Goal: Task Accomplishment & Management: Complete application form

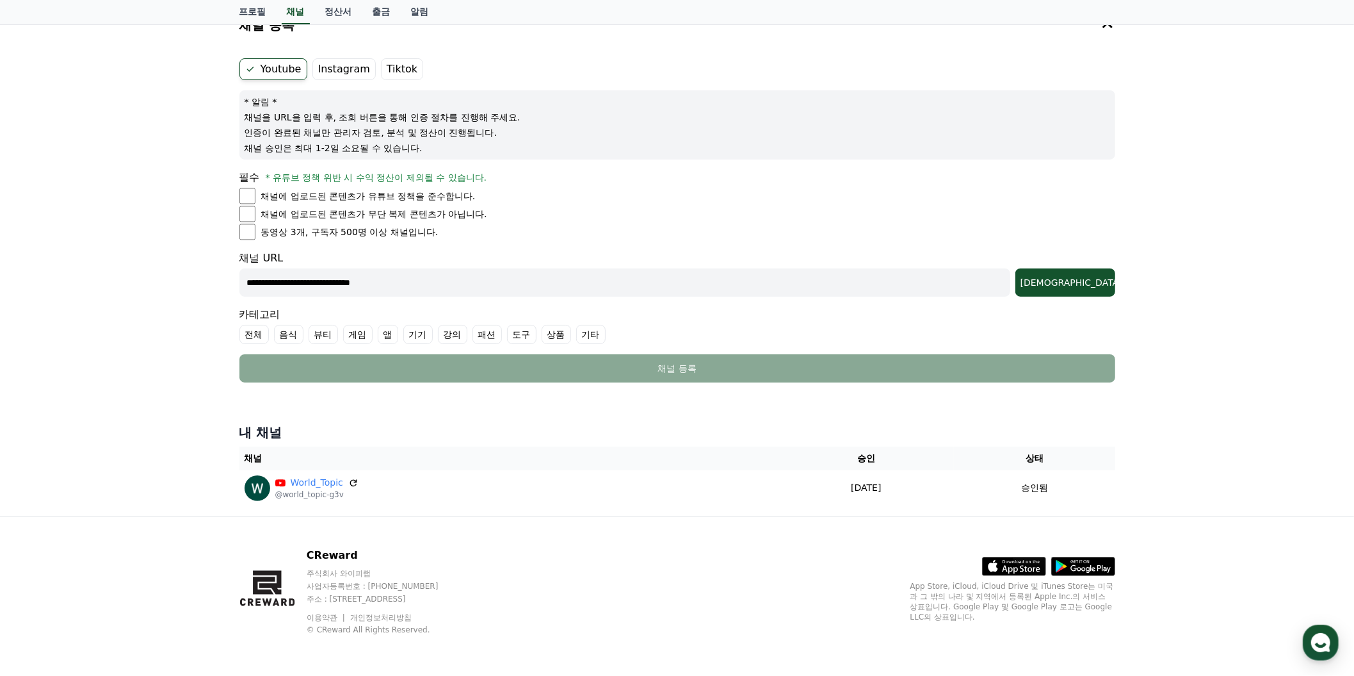
scroll to position [311, 0]
click at [1080, 276] on div "[DEMOGRAPHIC_DATA]" at bounding box center [1066, 282] width 90 height 13
click at [548, 275] on input "**********" at bounding box center [624, 282] width 771 height 28
drag, startPoint x: 554, startPoint y: 264, endPoint x: 206, endPoint y: 264, distance: 347.7
click at [206, 264] on div "**********" at bounding box center [677, 259] width 1354 height 514
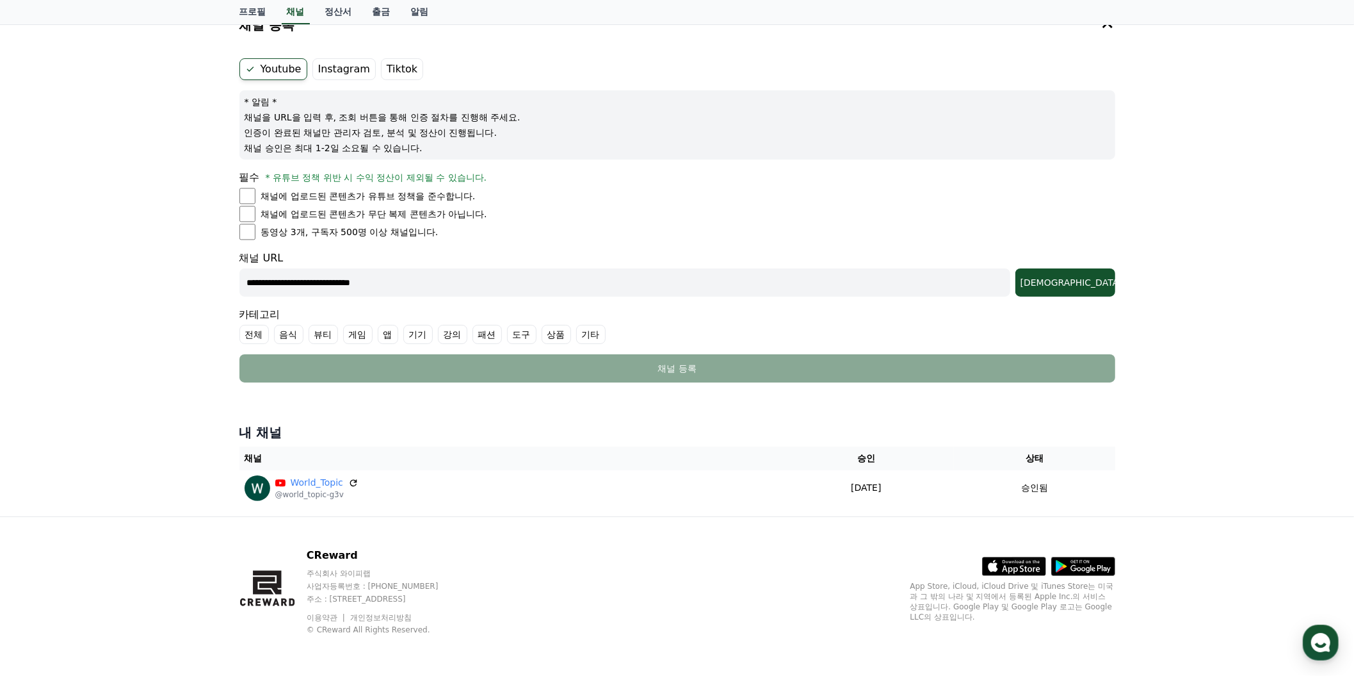
paste input "********"
type input "**********"
click at [1076, 276] on div "[DEMOGRAPHIC_DATA]" at bounding box center [1066, 282] width 90 height 13
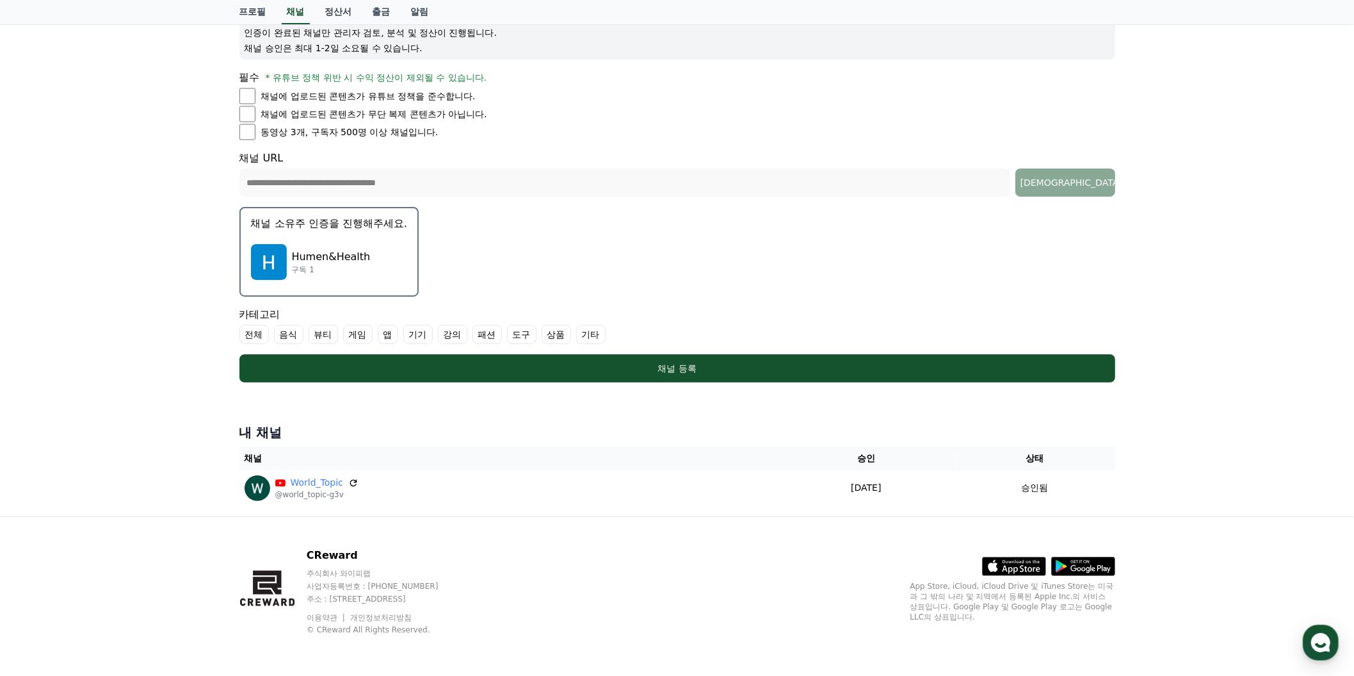
click at [287, 280] on img "button" at bounding box center [269, 262] width 36 height 36
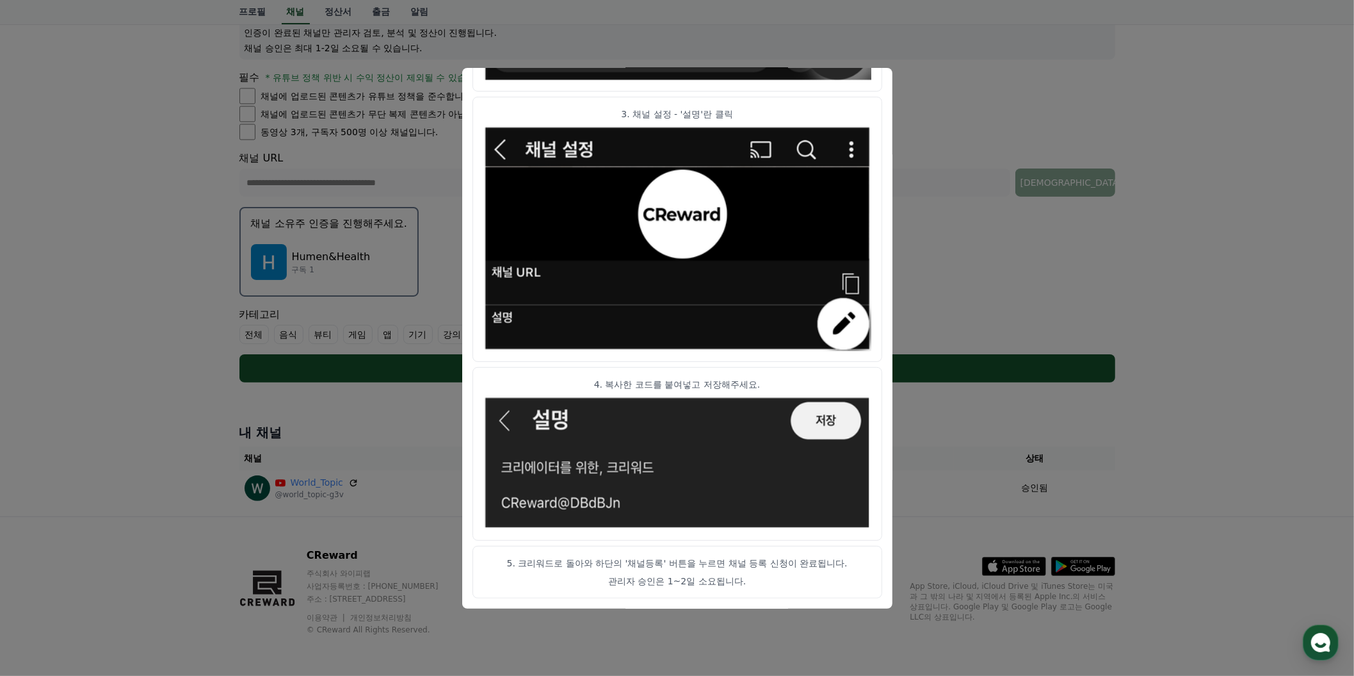
scroll to position [1239, 0]
click at [1211, 142] on button "close modal" at bounding box center [677, 338] width 1354 height 676
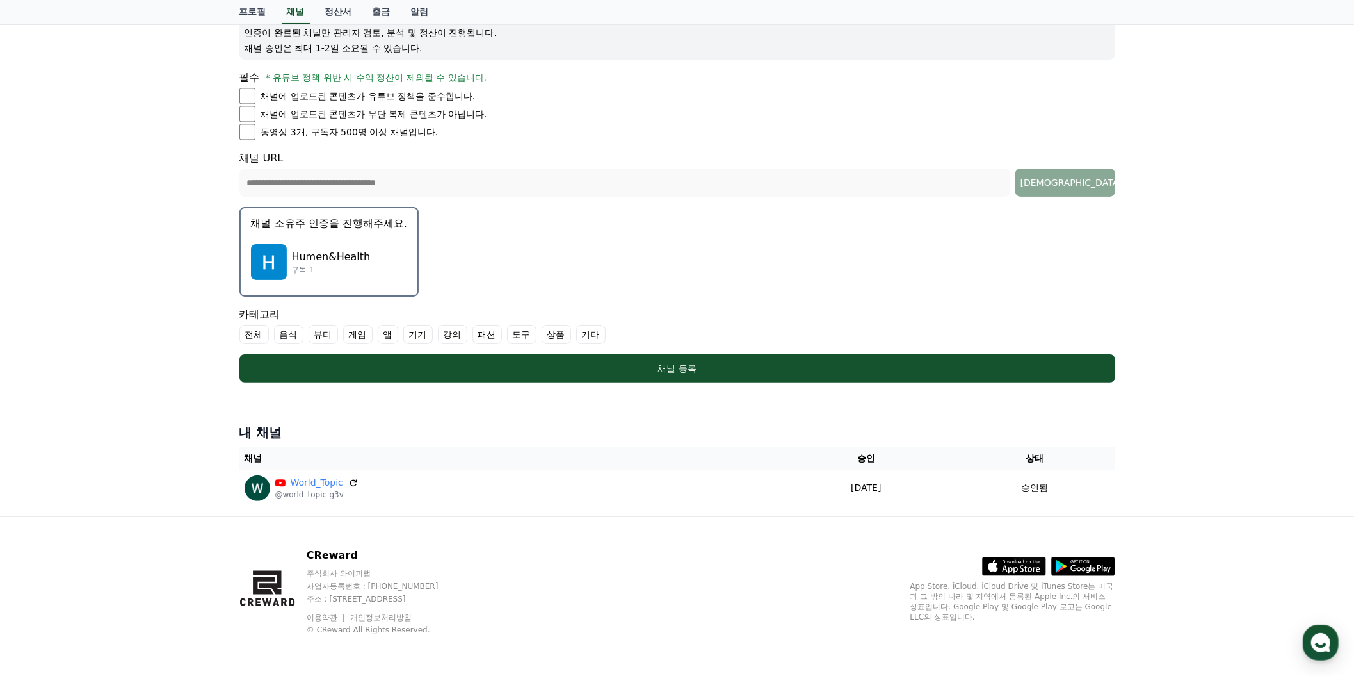
scroll to position [466, 0]
click at [354, 249] on p "Humen&Health" at bounding box center [331, 256] width 79 height 15
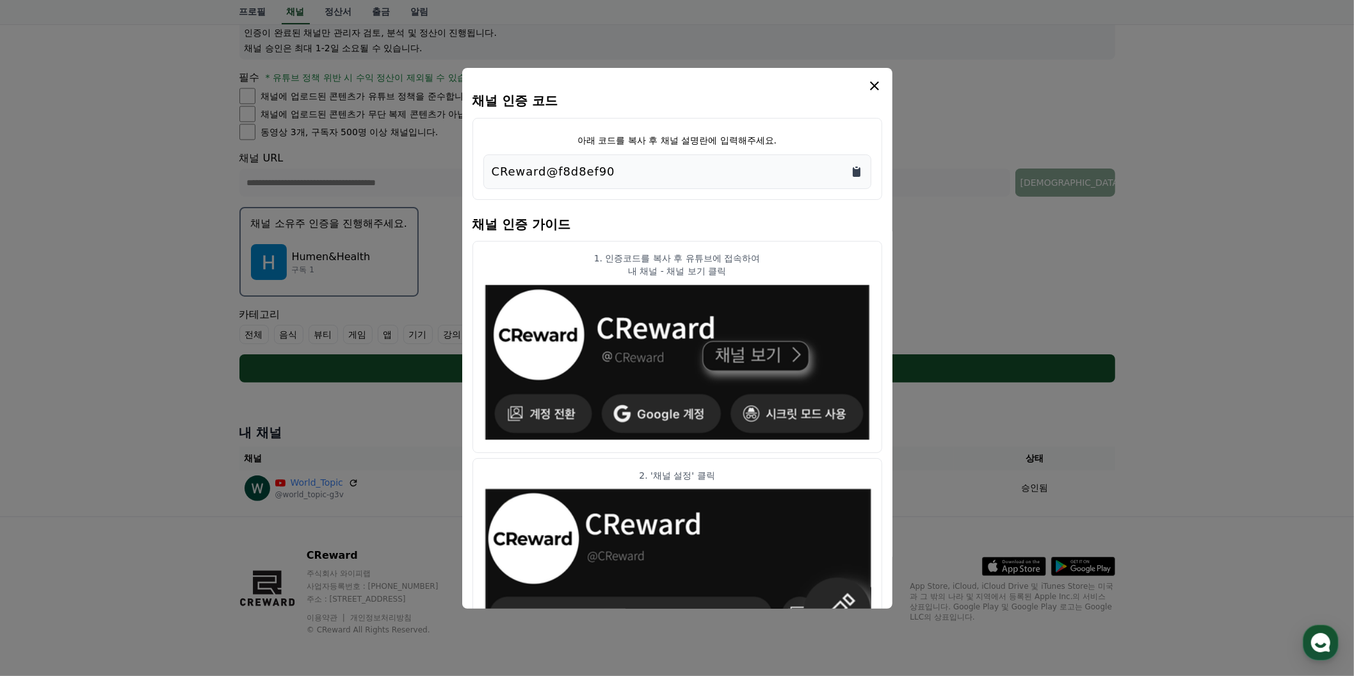
click at [861, 177] on icon "Copy to clipboard" at bounding box center [857, 172] width 8 height 10
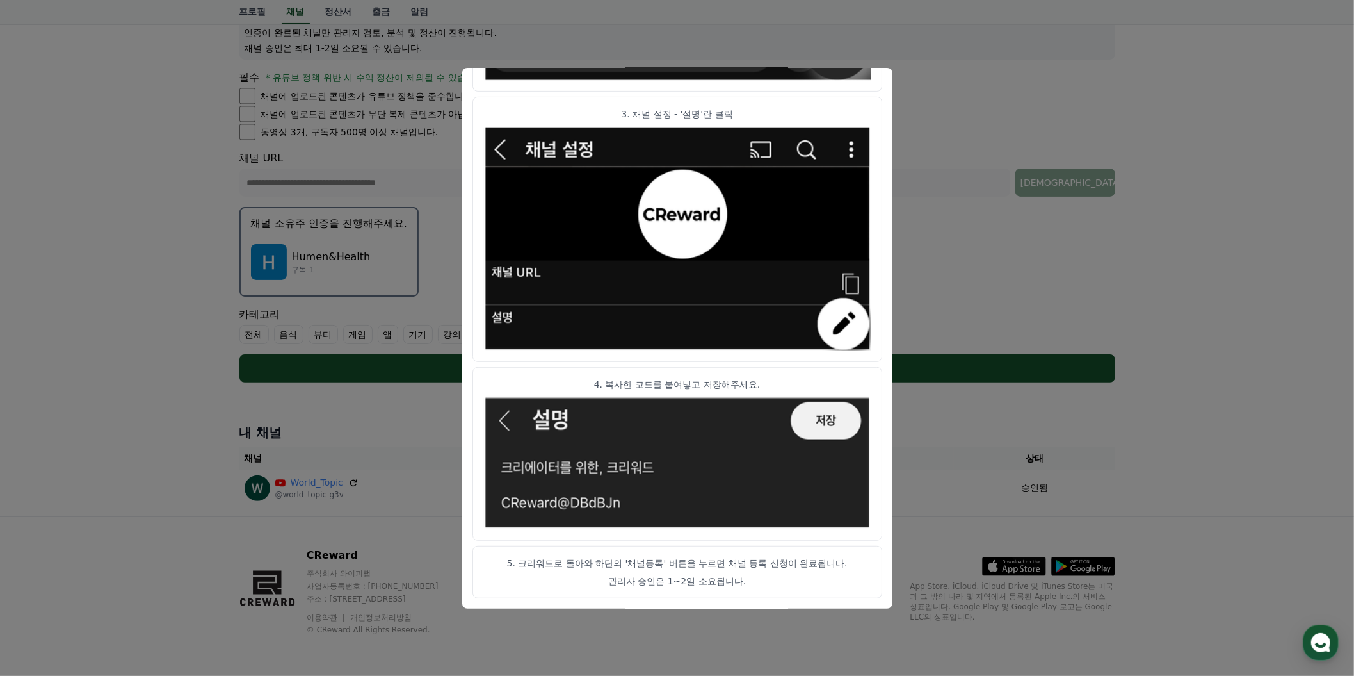
scroll to position [1239, 0]
click at [1149, 225] on button "close modal" at bounding box center [677, 338] width 1354 height 676
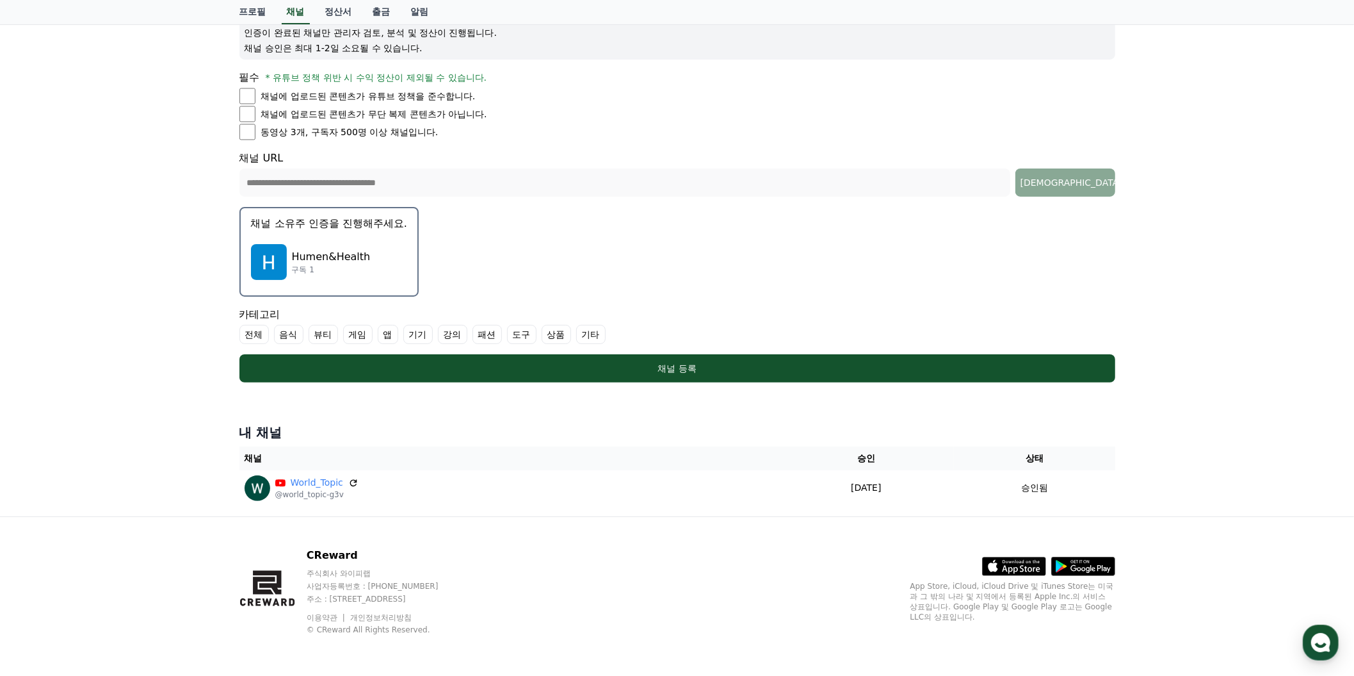
scroll to position [464, 0]
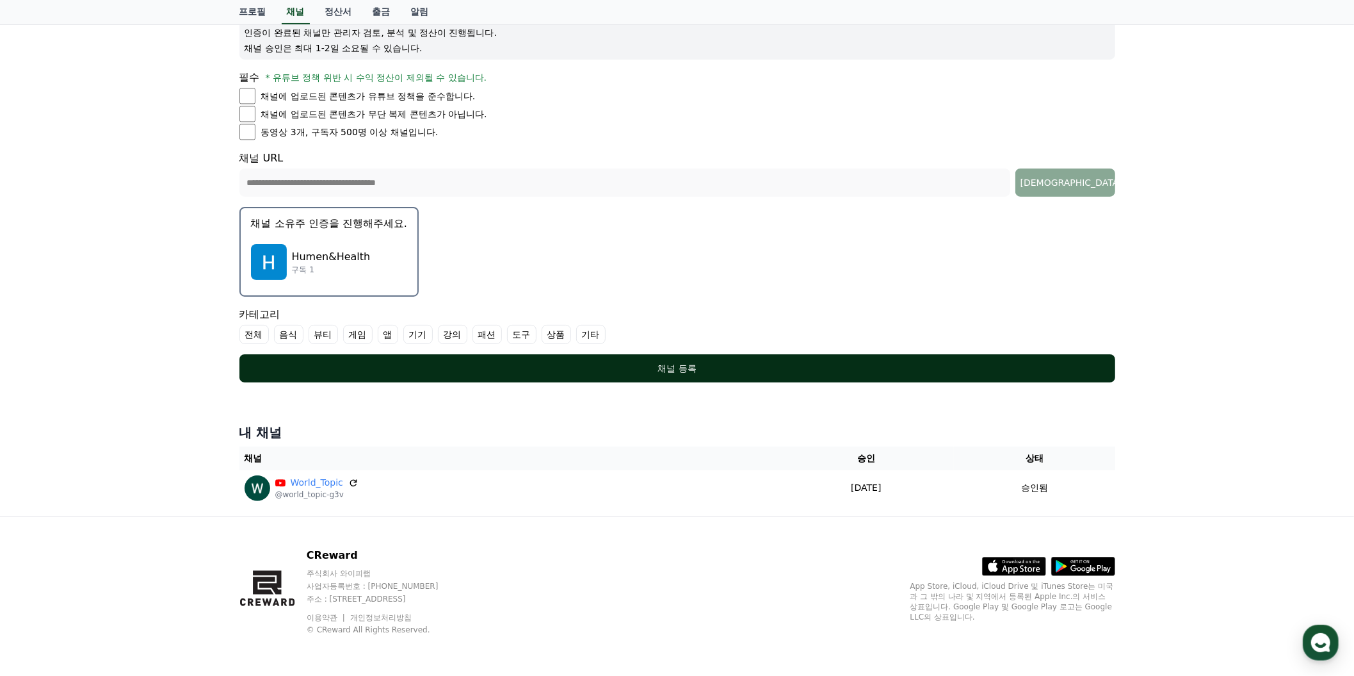
click at [651, 375] on div "채널 등록" at bounding box center [677, 368] width 825 height 13
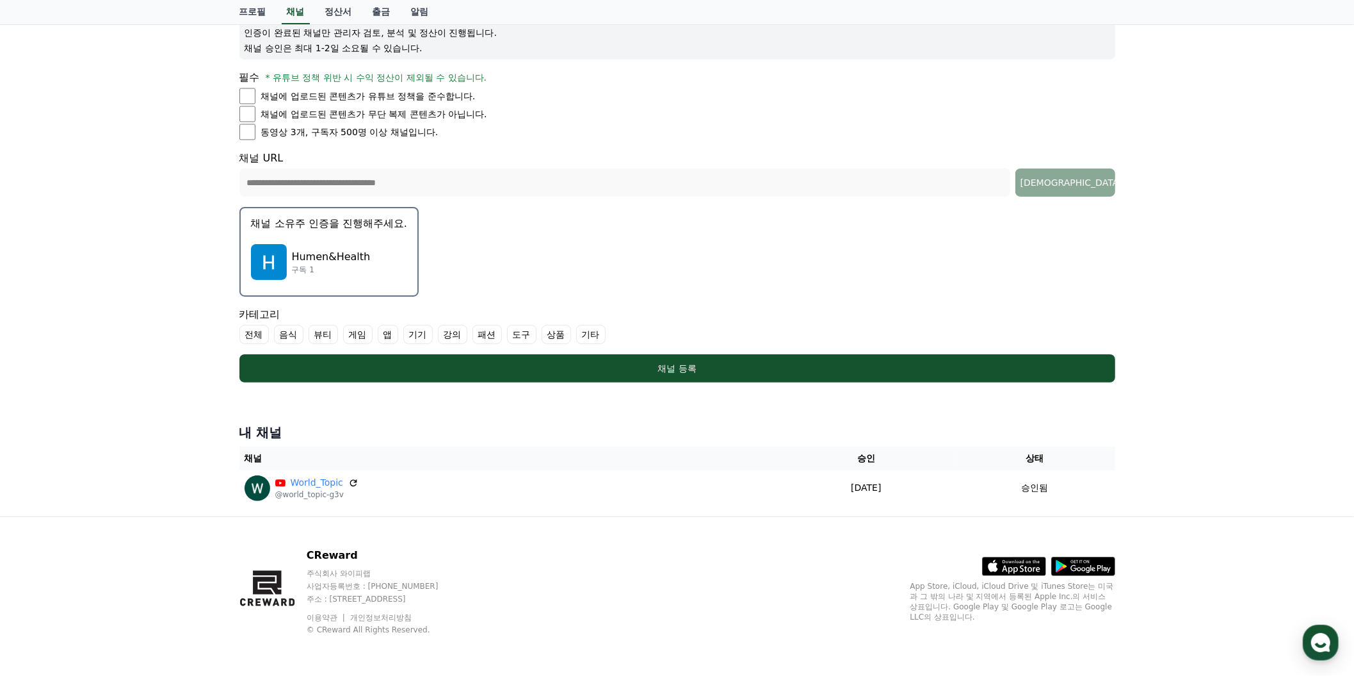
click at [606, 344] on label "기타" at bounding box center [590, 334] width 29 height 19
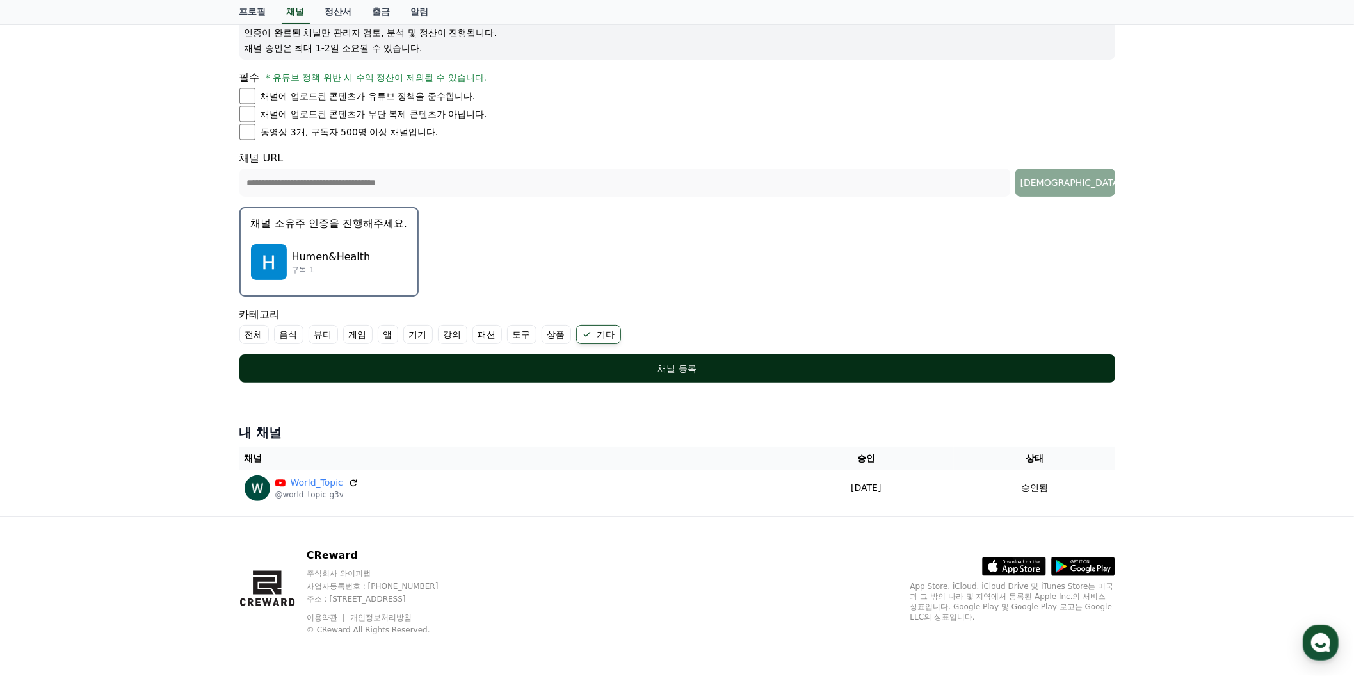
click at [701, 375] on div "채널 등록" at bounding box center [677, 368] width 825 height 13
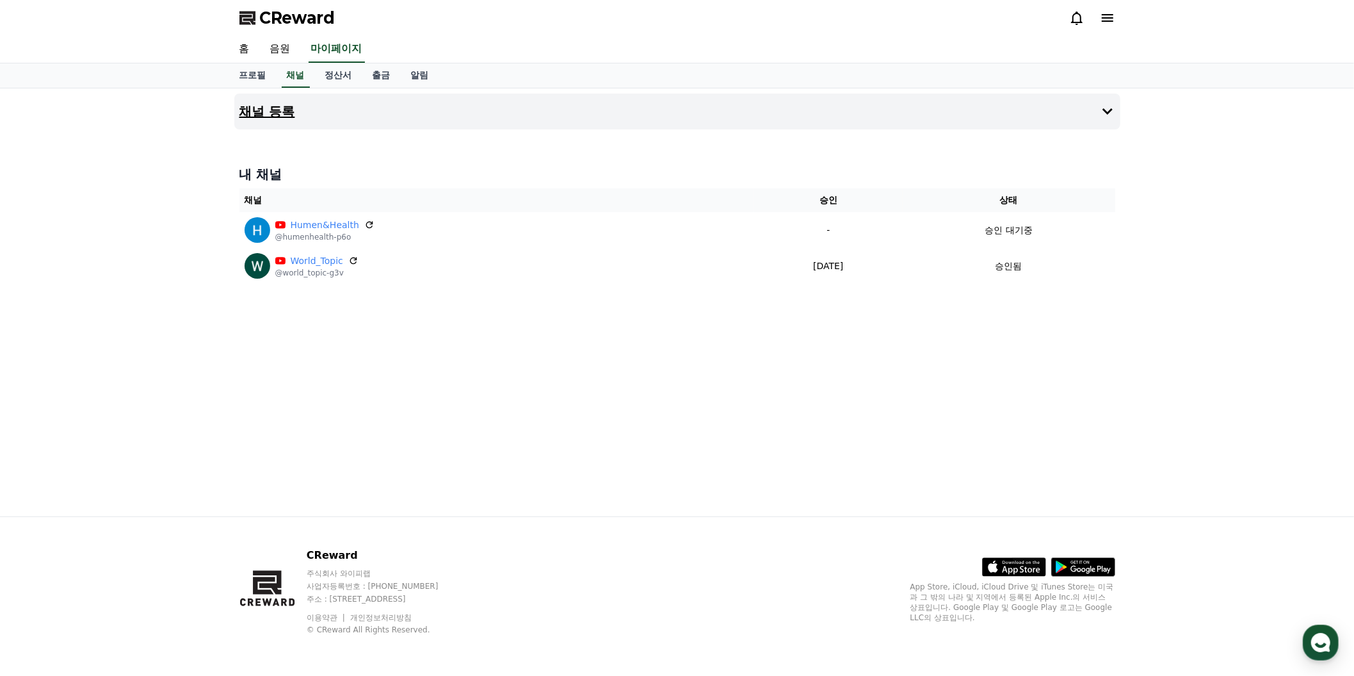
click at [295, 118] on h4 "채널 등록" at bounding box center [267, 111] width 56 height 14
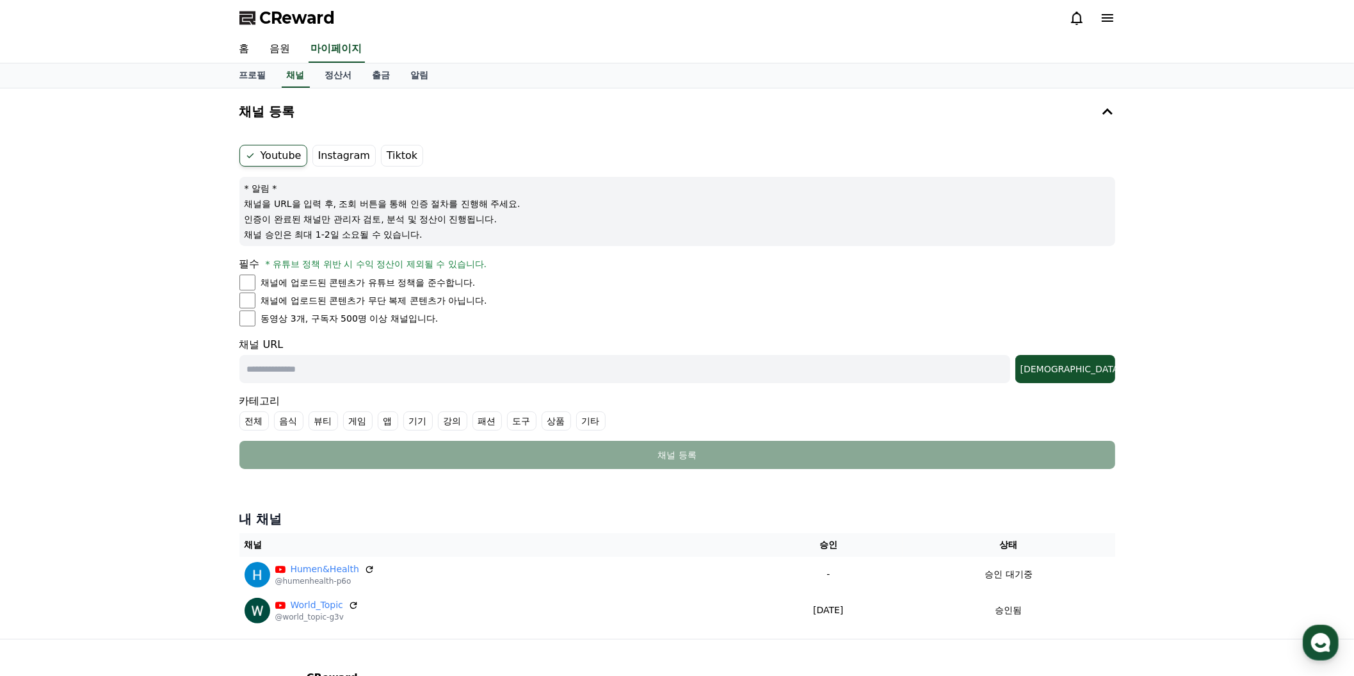
click at [317, 383] on input "text" at bounding box center [624, 369] width 771 height 28
paste input "**********"
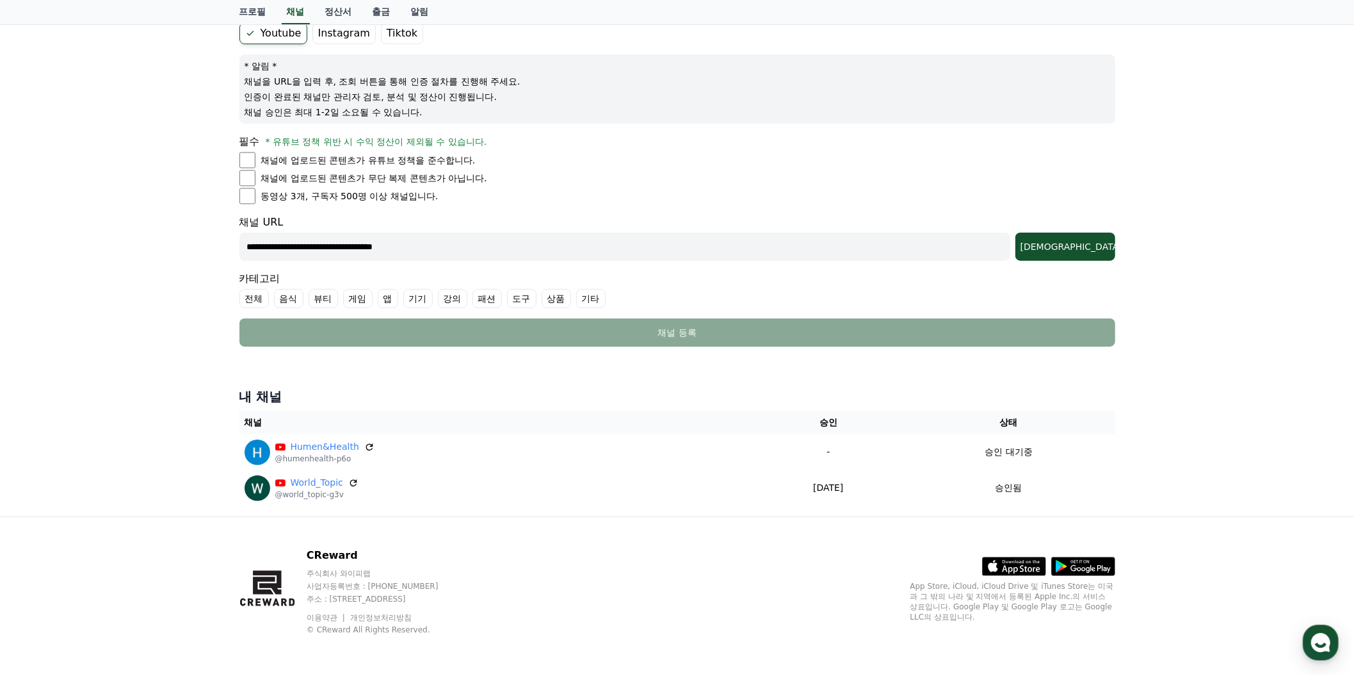
scroll to position [232, 0]
type input "**********"
click at [1056, 253] on div "[DEMOGRAPHIC_DATA]" at bounding box center [1066, 246] width 90 height 13
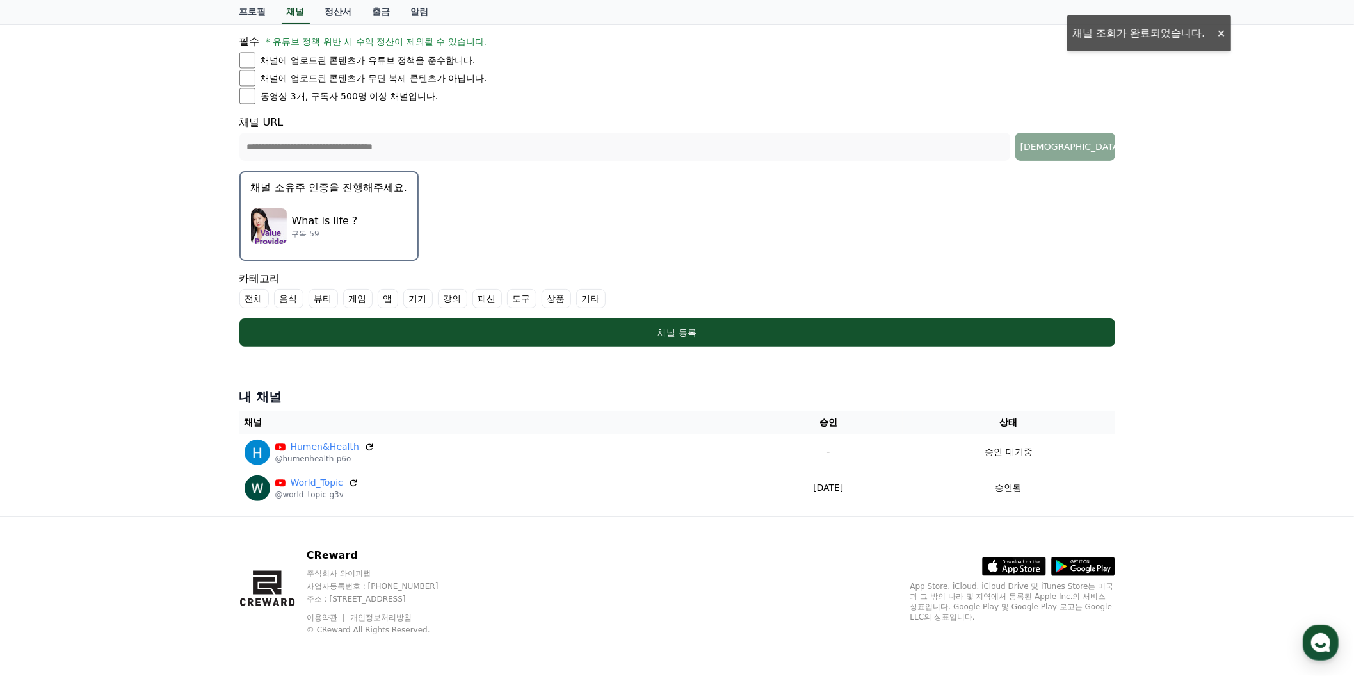
scroll to position [466, 0]
click at [358, 229] on p "What is life ?" at bounding box center [325, 220] width 66 height 15
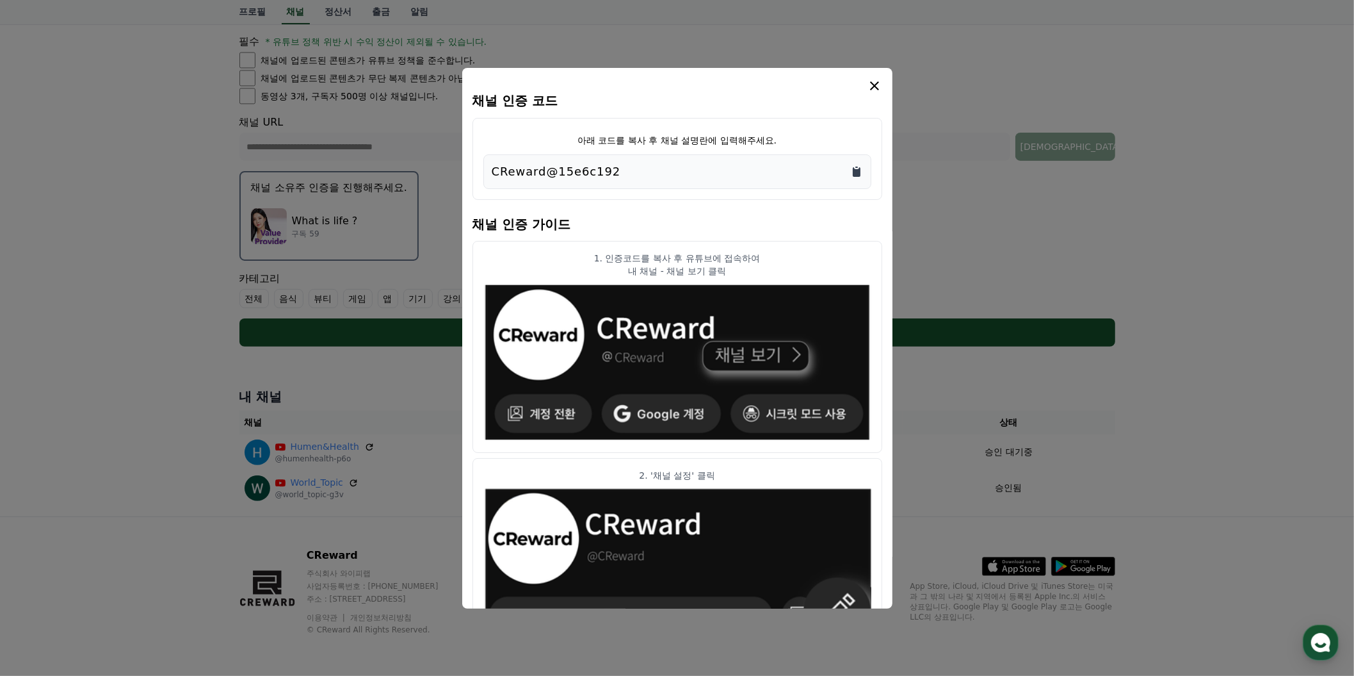
click at [861, 177] on icon "Copy to clipboard" at bounding box center [857, 172] width 8 height 10
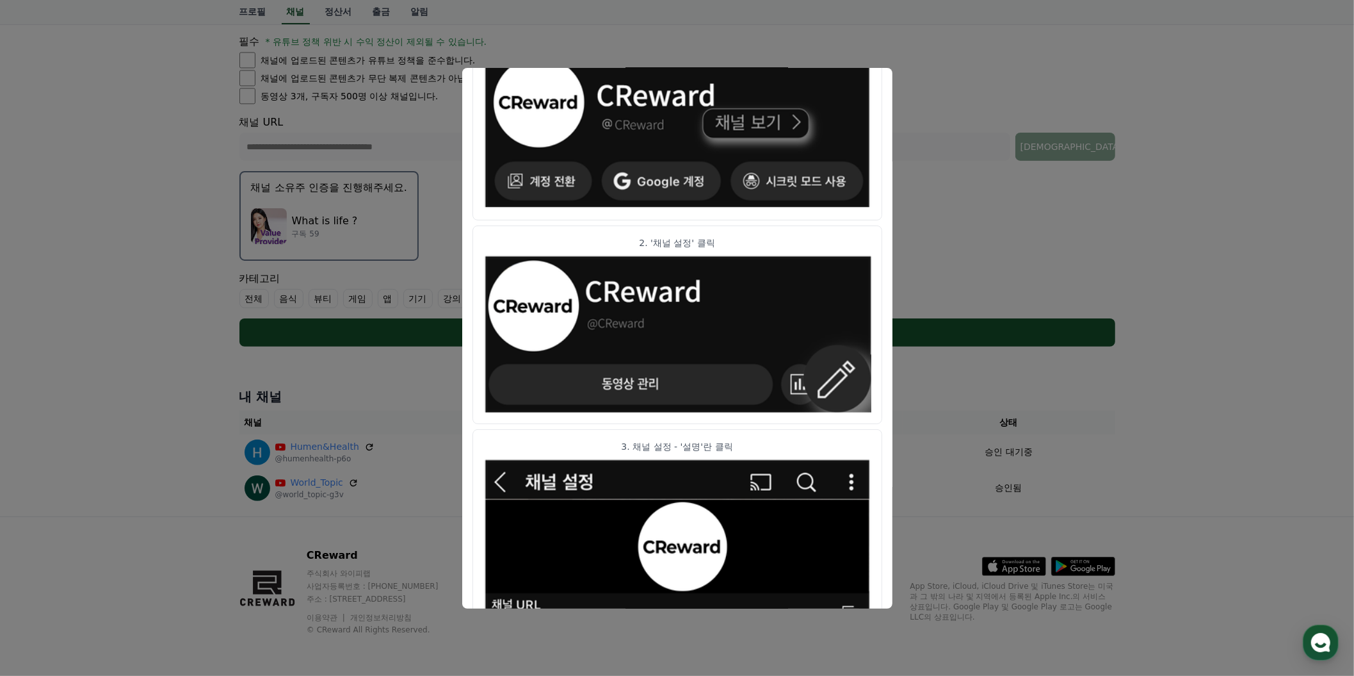
scroll to position [0, 0]
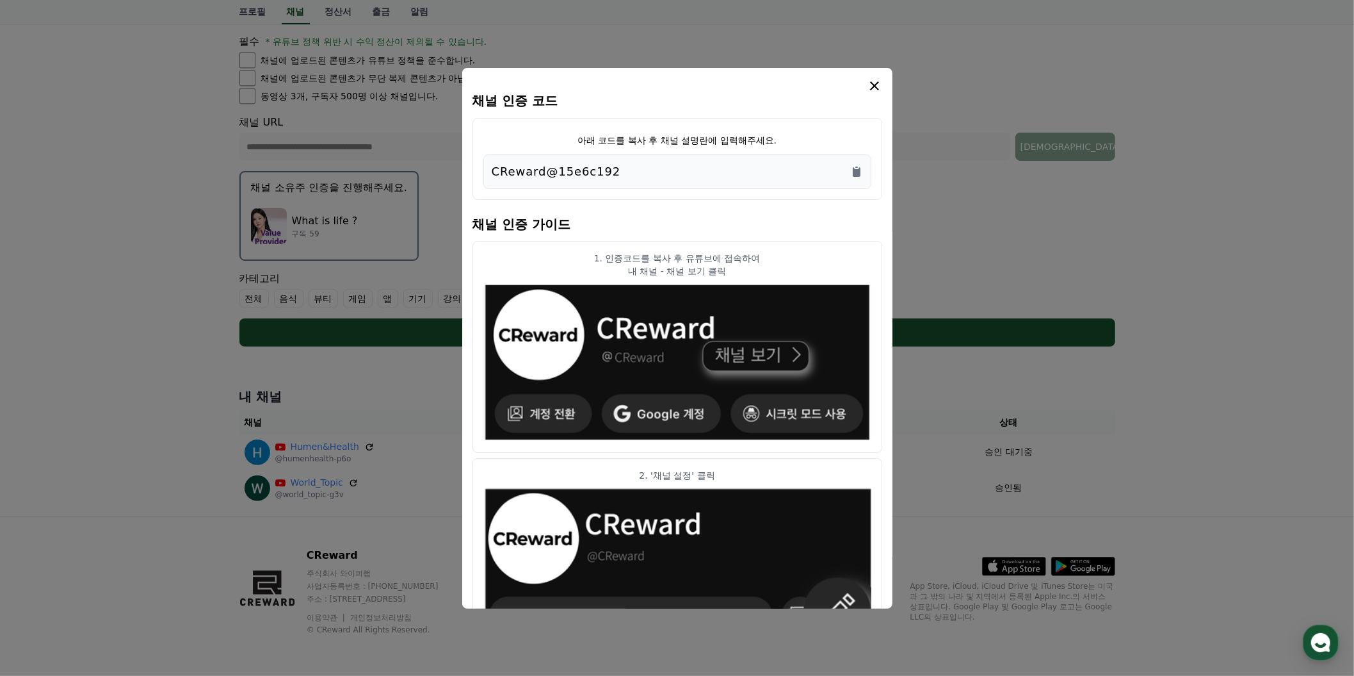
click at [879, 90] on icon "modal" at bounding box center [874, 85] width 9 height 9
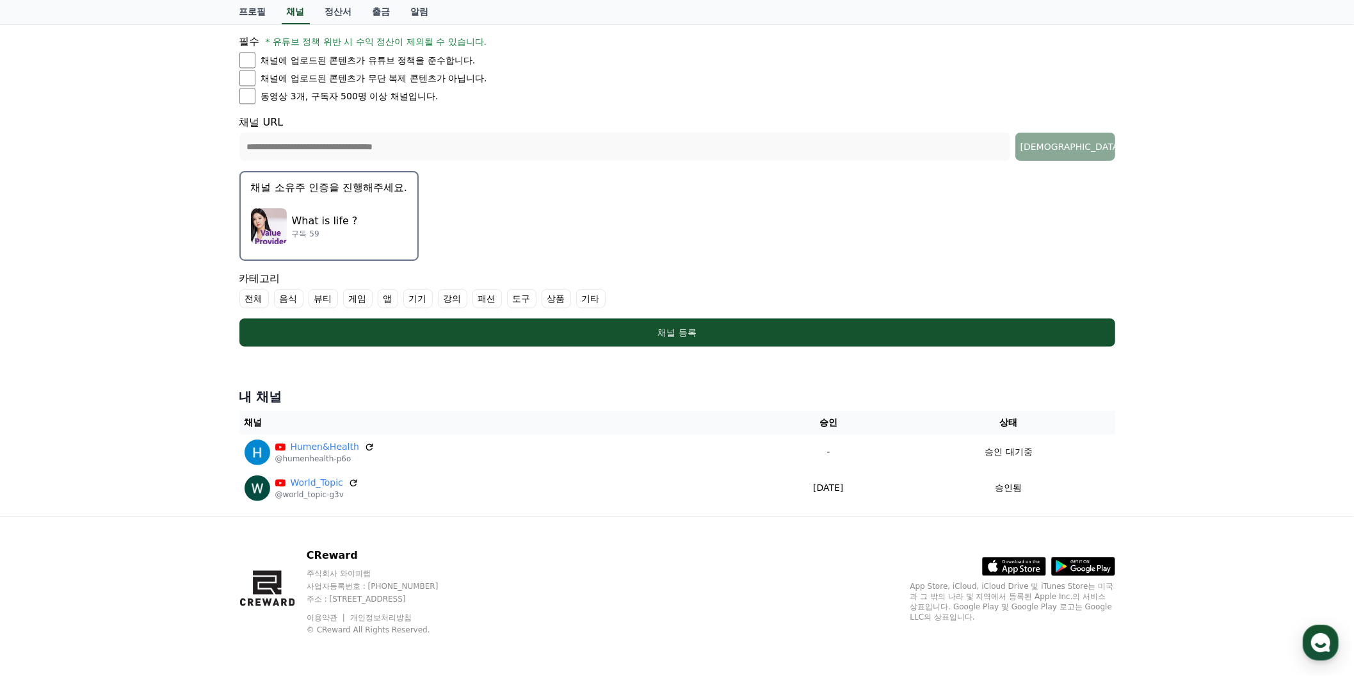
scroll to position [543, 0]
click at [606, 289] on label "기타" at bounding box center [590, 298] width 29 height 19
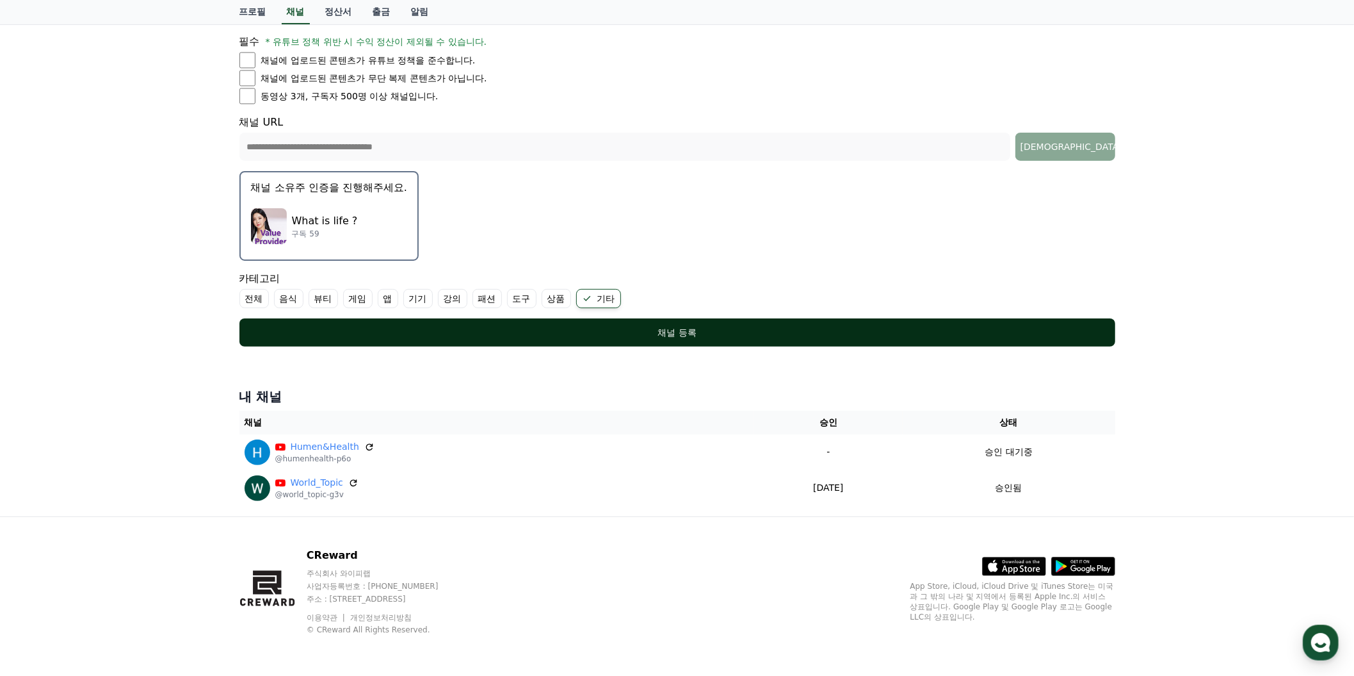
click at [710, 336] on div "채널 등록" at bounding box center [677, 332] width 825 height 13
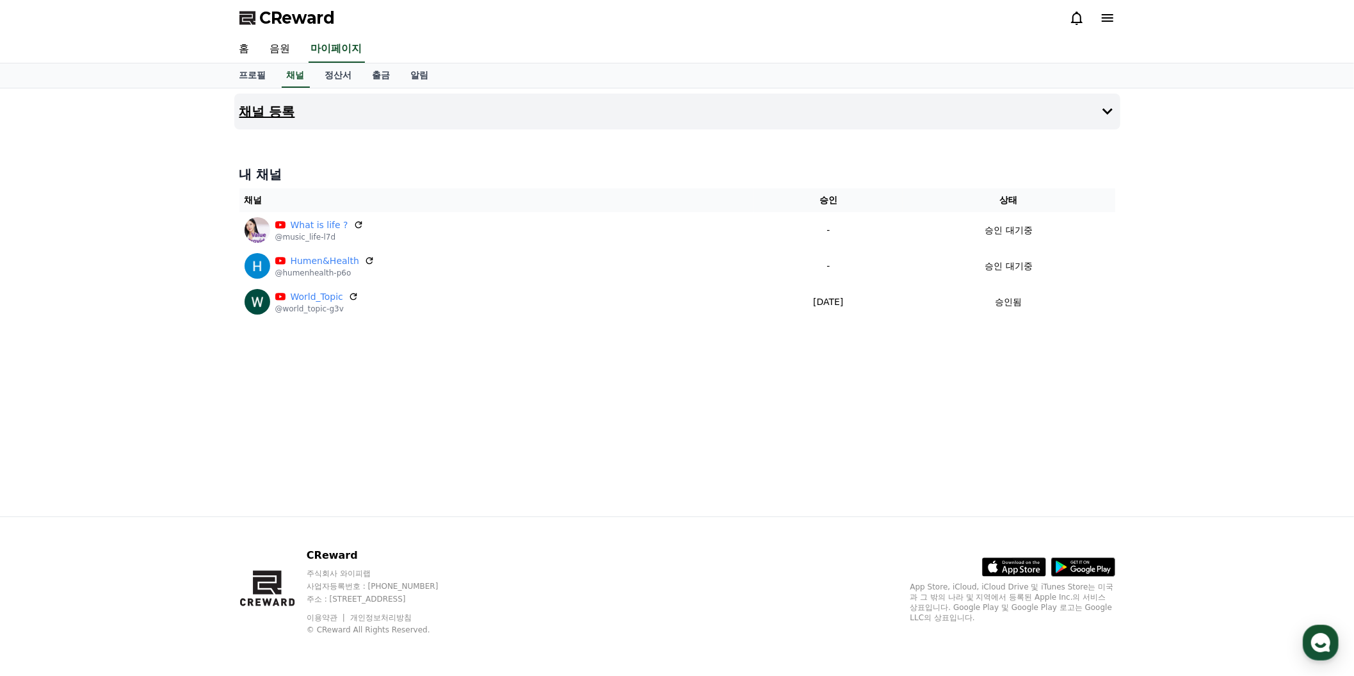
click at [295, 118] on h4 "채널 등록" at bounding box center [267, 111] width 56 height 14
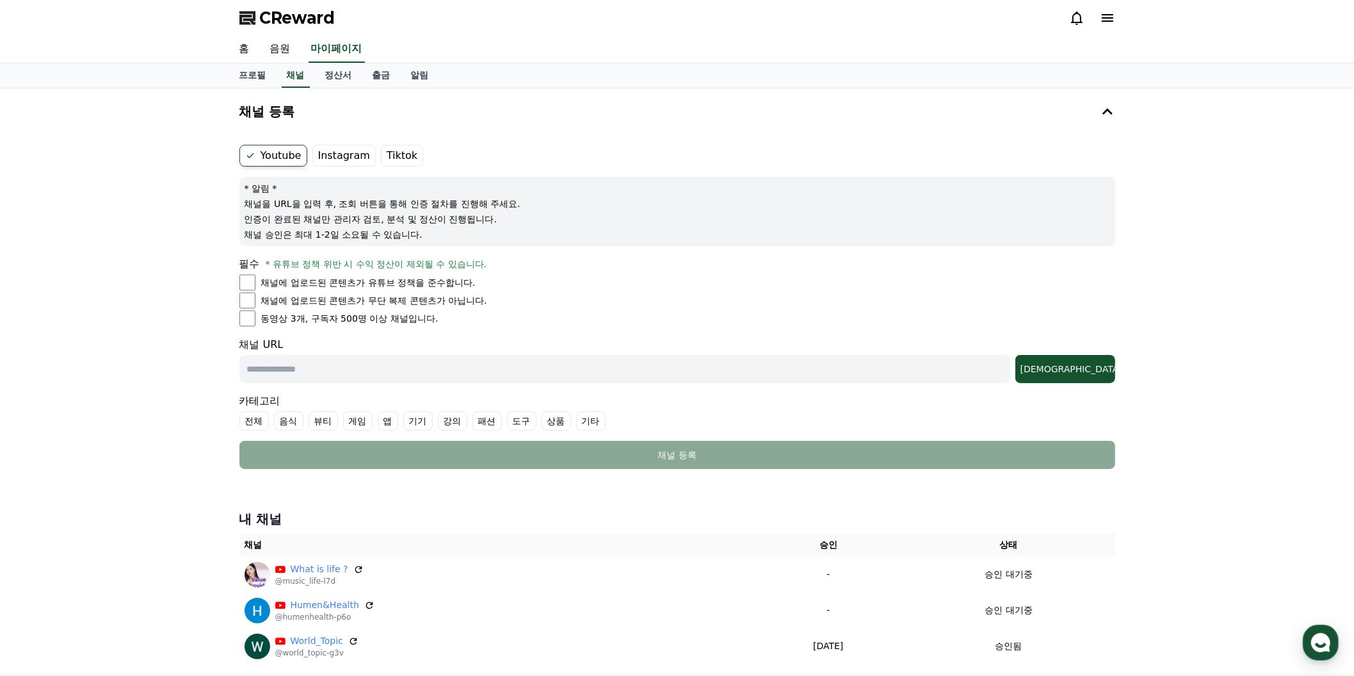
click at [361, 383] on input "text" at bounding box center [624, 369] width 771 height 28
paste input "**********"
type input "**********"
click at [1075, 375] on div "[DEMOGRAPHIC_DATA]" at bounding box center [1066, 368] width 90 height 13
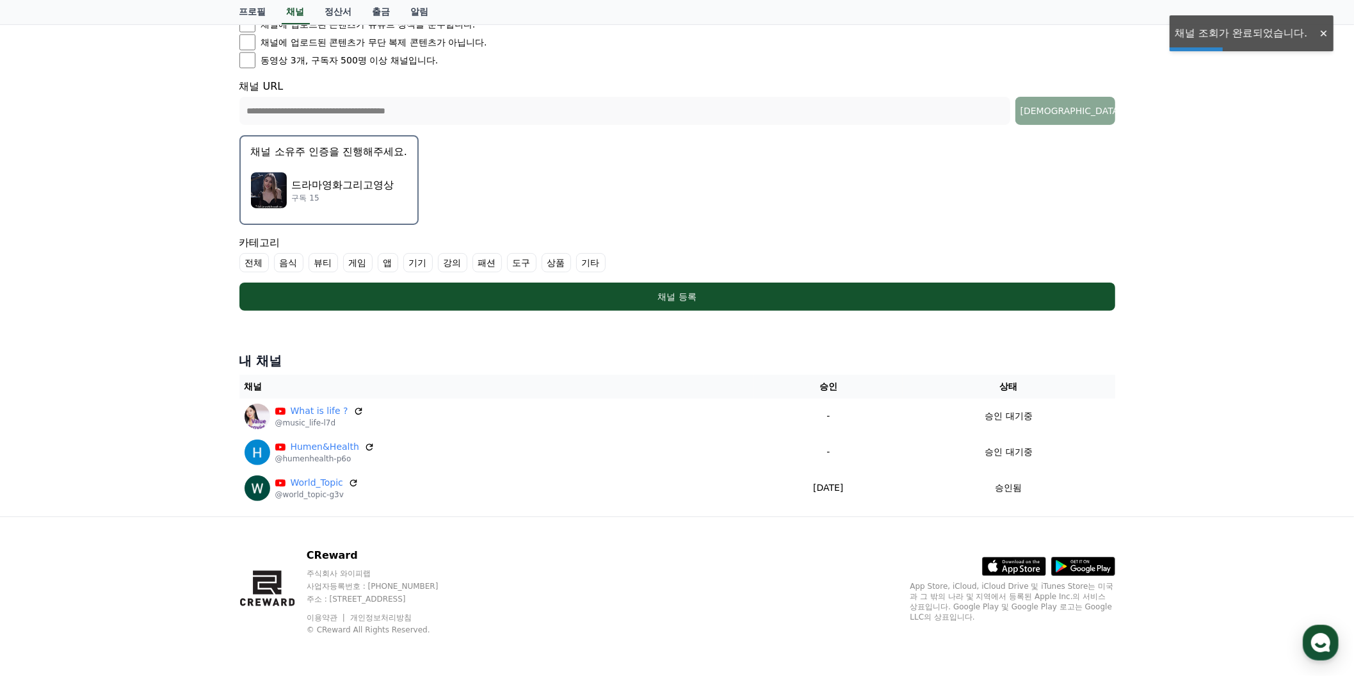
scroll to position [387, 0]
click at [400, 216] on div "드라마영화그리고영상 구독 15" at bounding box center [329, 190] width 156 height 51
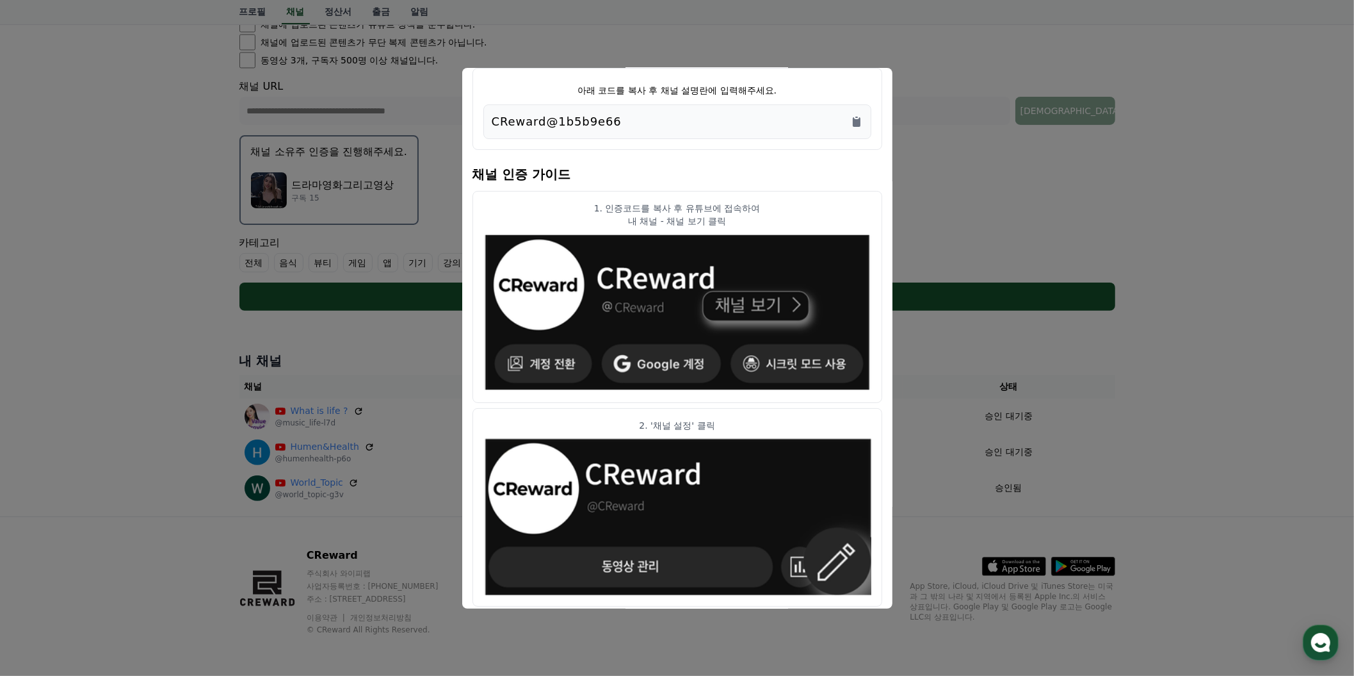
scroll to position [77, 0]
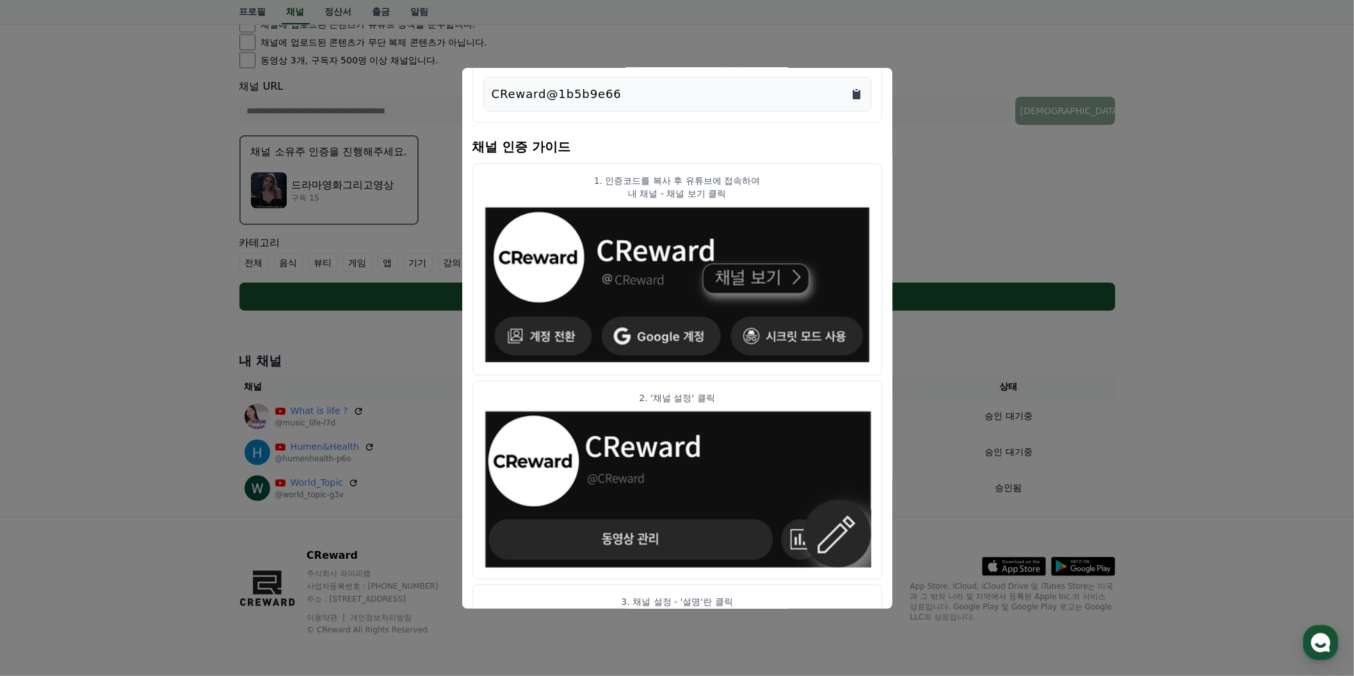
click at [861, 99] on icon "Copy to clipboard" at bounding box center [857, 95] width 8 height 10
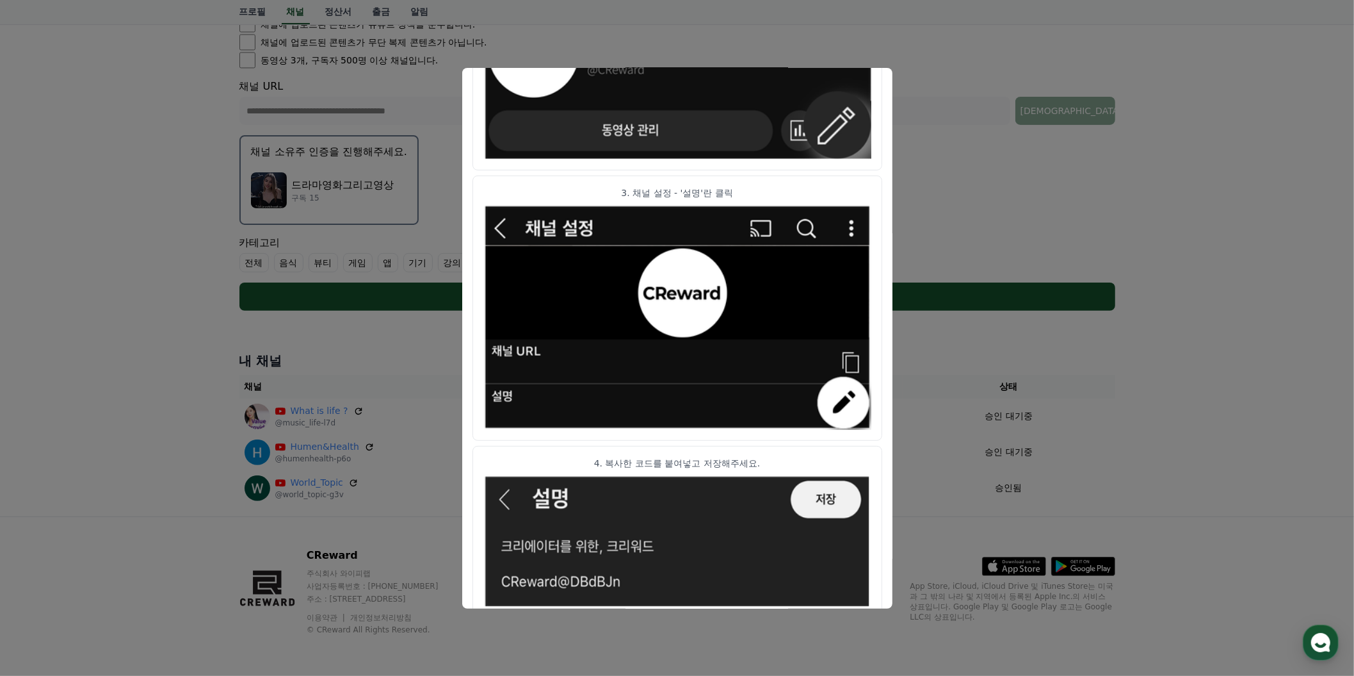
scroll to position [698, 0]
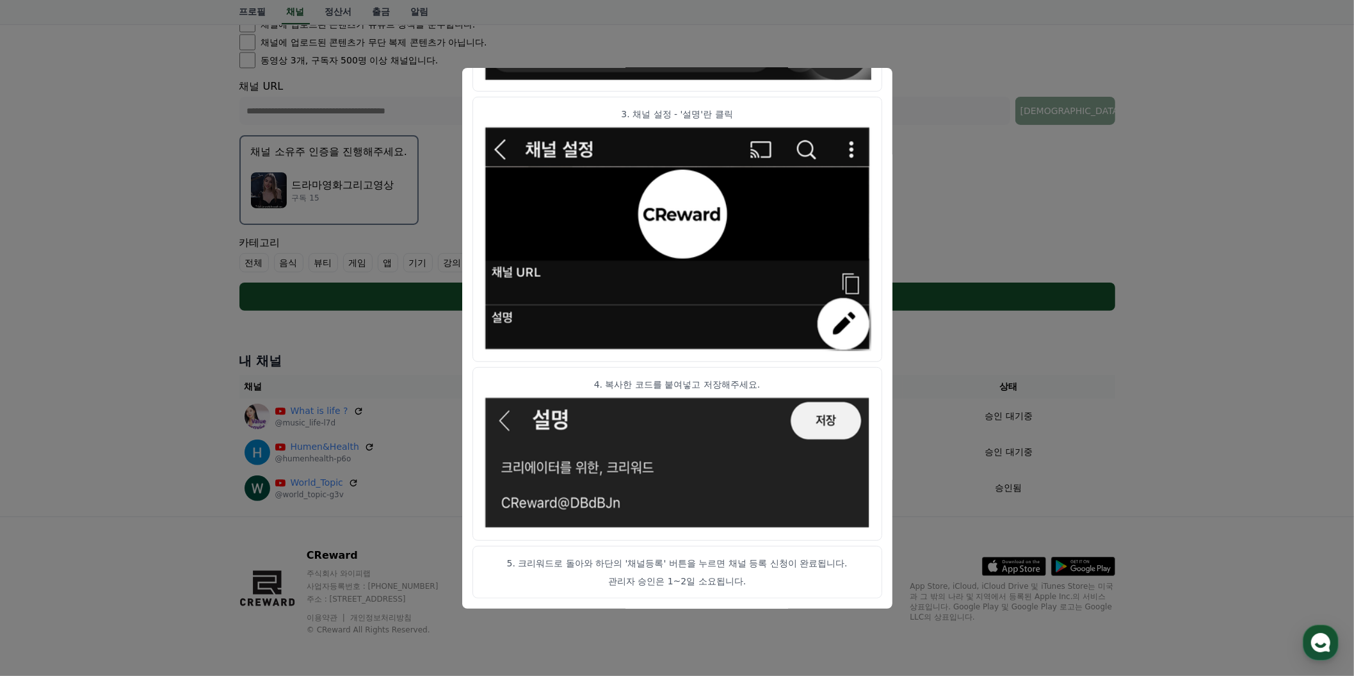
click at [1130, 324] on button "close modal" at bounding box center [677, 338] width 1354 height 676
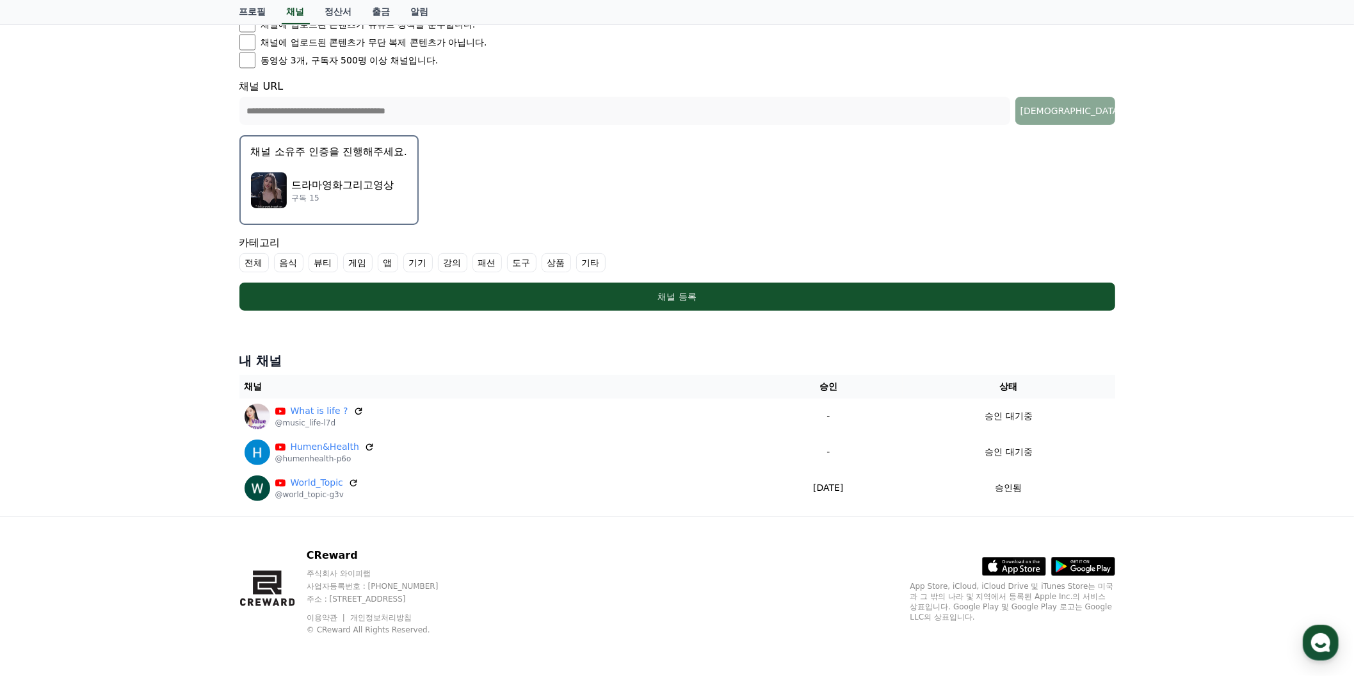
click at [606, 272] on label "기타" at bounding box center [590, 262] width 29 height 19
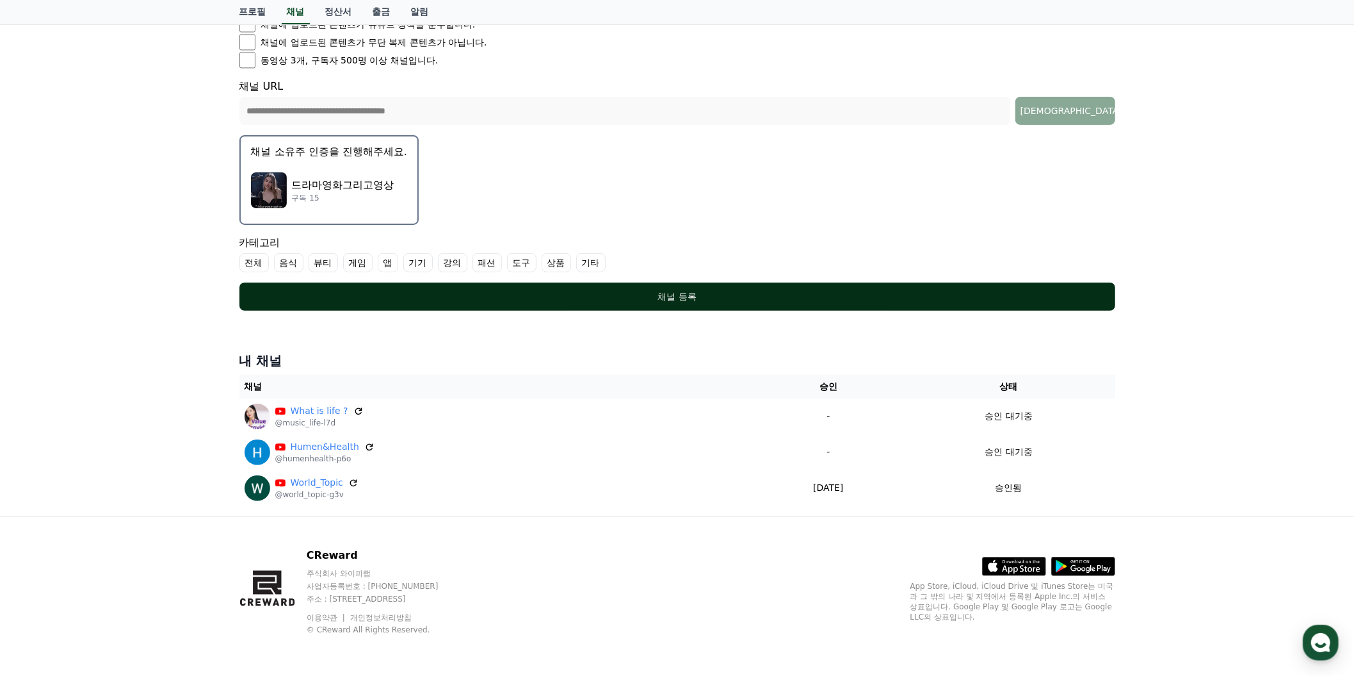
click at [676, 303] on div "채널 등록" at bounding box center [677, 296] width 825 height 13
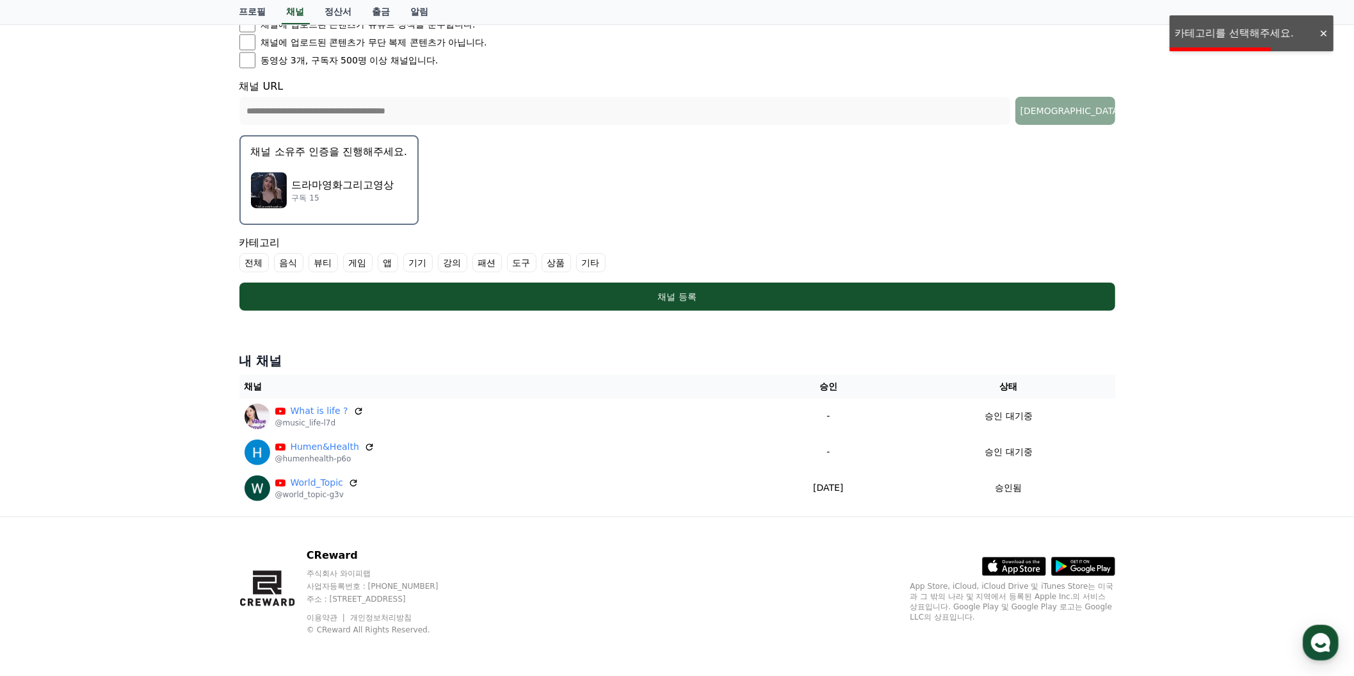
click at [606, 272] on label "기타" at bounding box center [590, 262] width 29 height 19
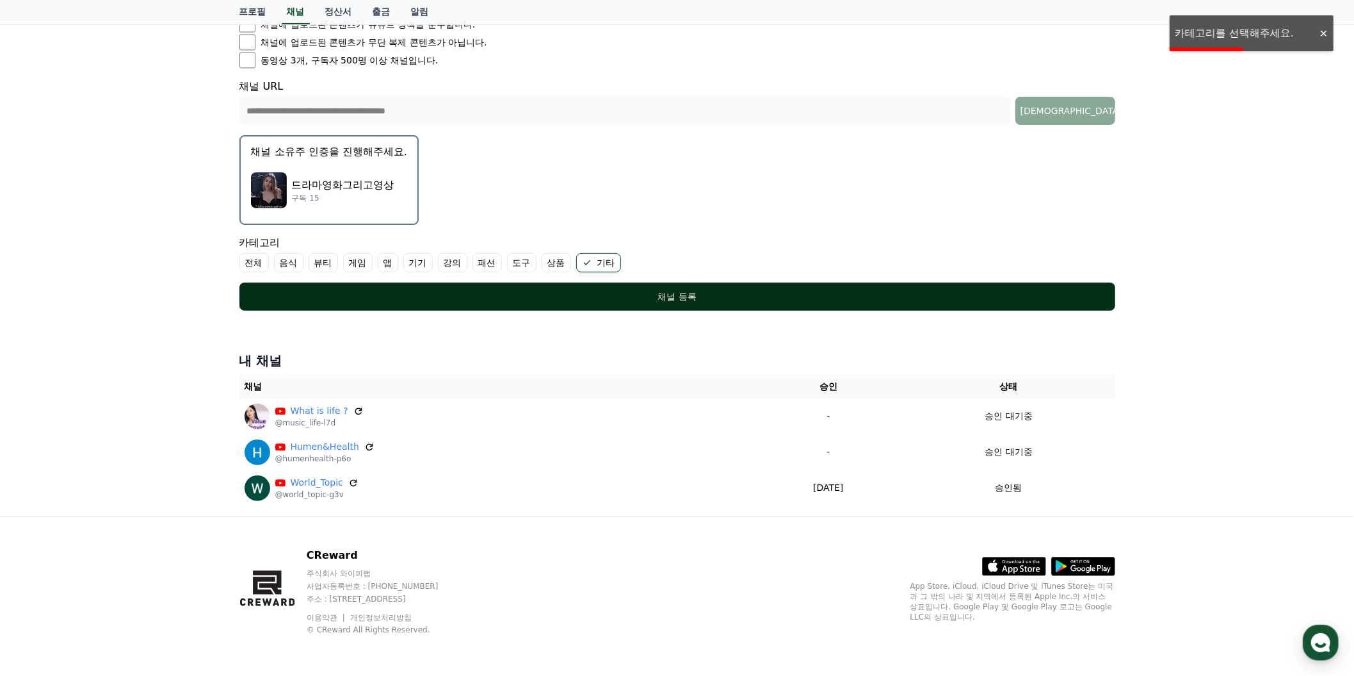
click at [701, 311] on button "채널 등록" at bounding box center [677, 296] width 876 height 28
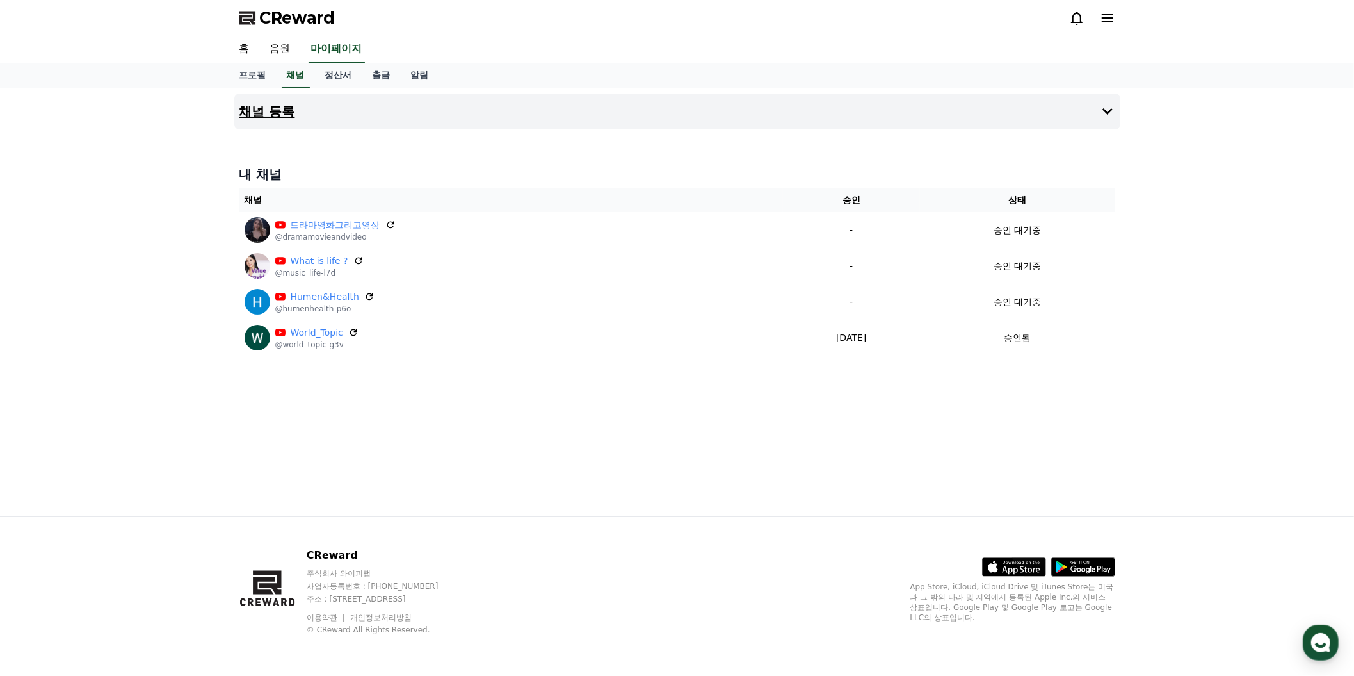
click at [295, 118] on h4 "채널 등록" at bounding box center [267, 111] width 56 height 14
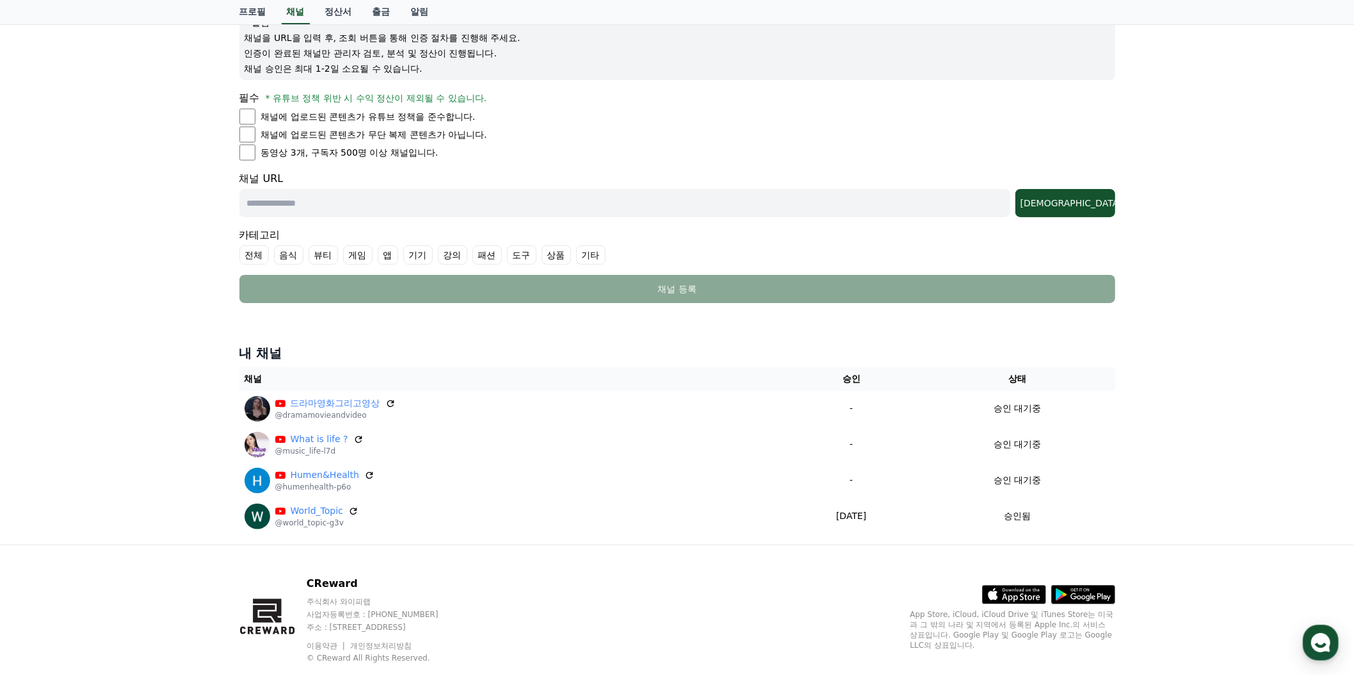
scroll to position [232, 0]
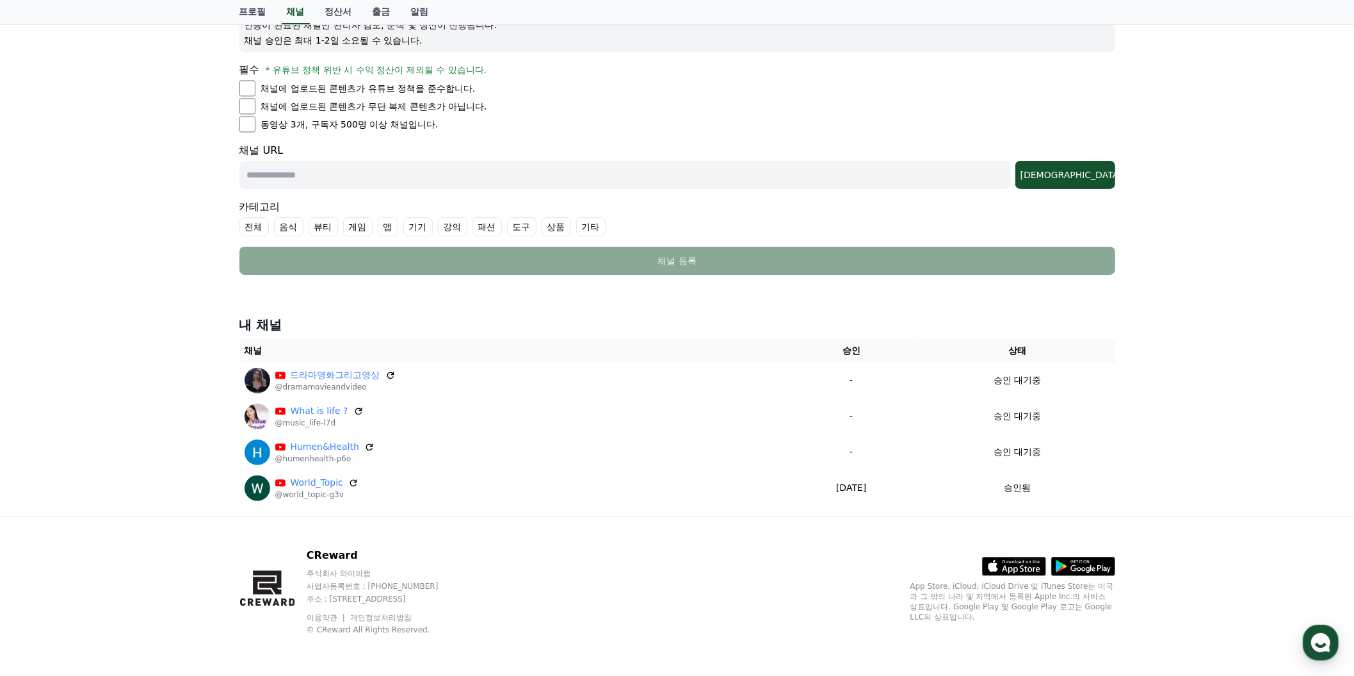
click at [673, 189] on input "text" at bounding box center [624, 175] width 771 height 28
paste input "**********"
type input "**********"
click at [1085, 181] on div "[DEMOGRAPHIC_DATA]" at bounding box center [1066, 174] width 90 height 13
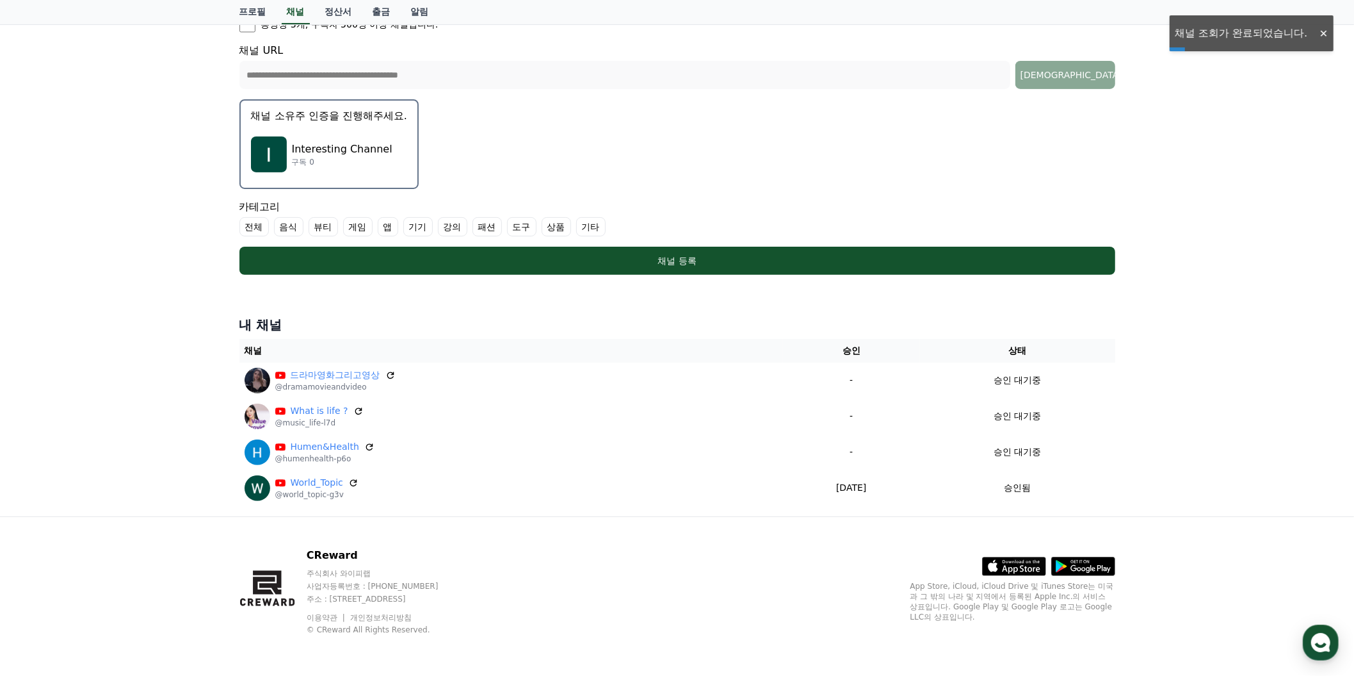
scroll to position [387, 0]
click at [393, 157] on p "Interesting Channel" at bounding box center [342, 149] width 101 height 15
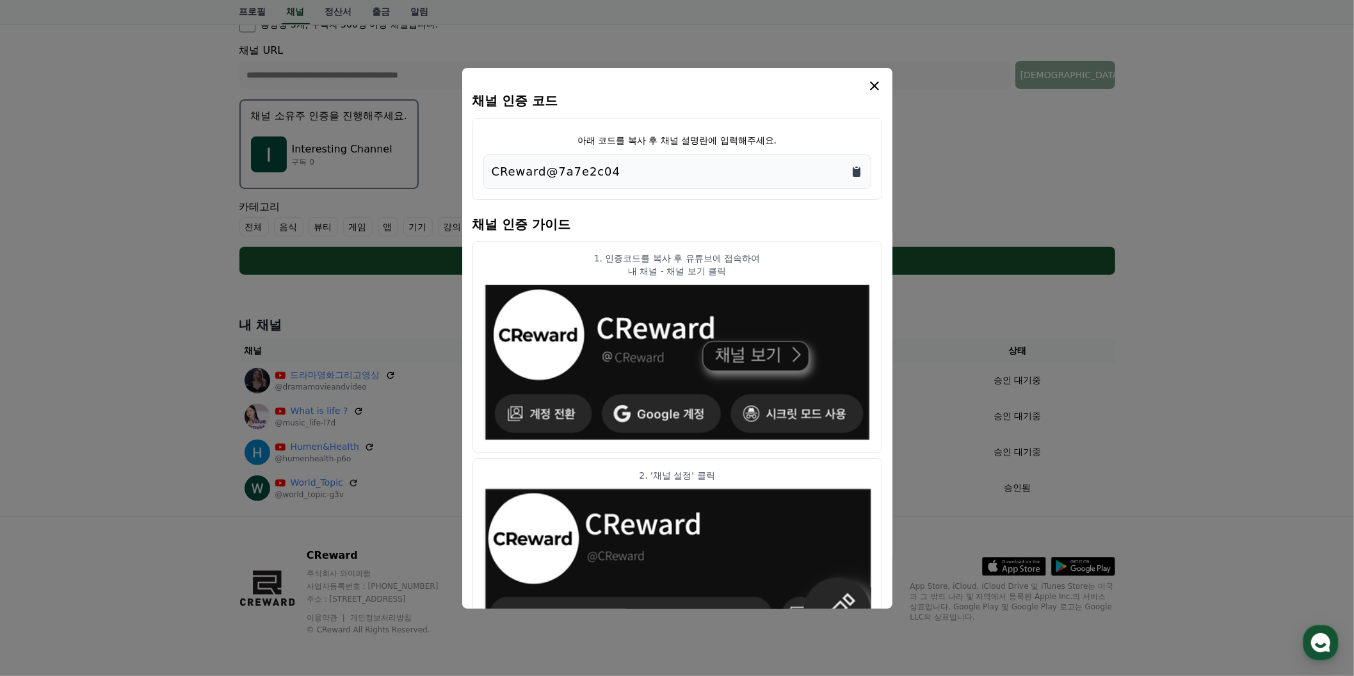
click at [861, 177] on icon "Copy to clipboard" at bounding box center [857, 172] width 8 height 10
